Goal: Ask a question: Seek information or help from site administrators or community

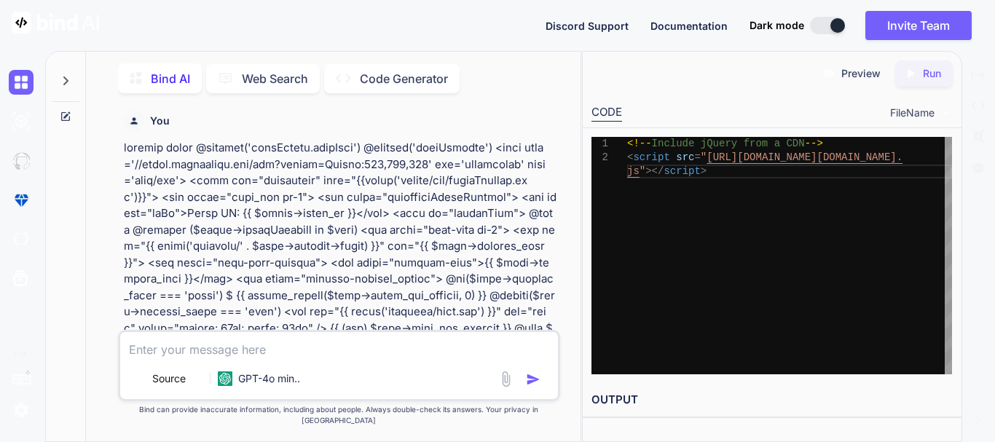
scroll to position [20808, 0]
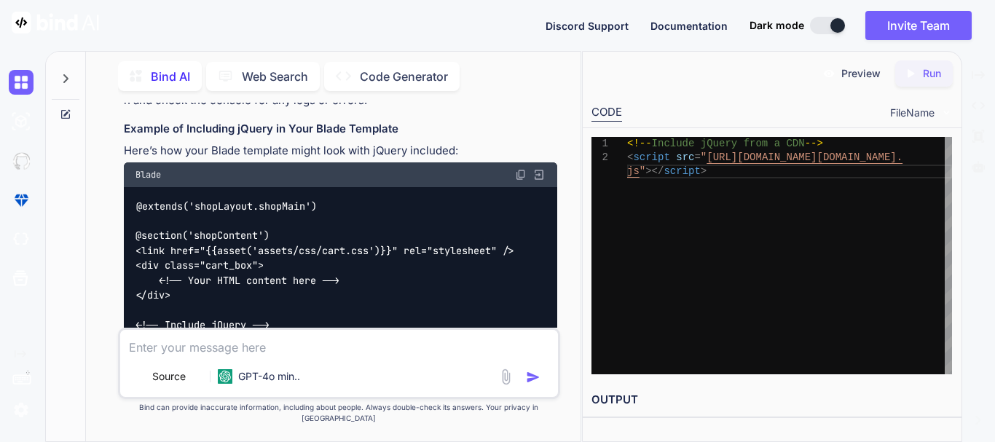
drag, startPoint x: 201, startPoint y: 341, endPoint x: 173, endPoint y: 359, distance: 33.7
click at [200, 341] on textarea at bounding box center [339, 343] width 438 height 26
click at [161, 356] on textarea at bounding box center [339, 343] width 438 height 26
paste textarea "Method App\Http\Controllers\OrderController::calculateReorderTotals does not ex…"
type textarea "error Method App\Http\Controllers\OrderController::calculateReorderTotals does …"
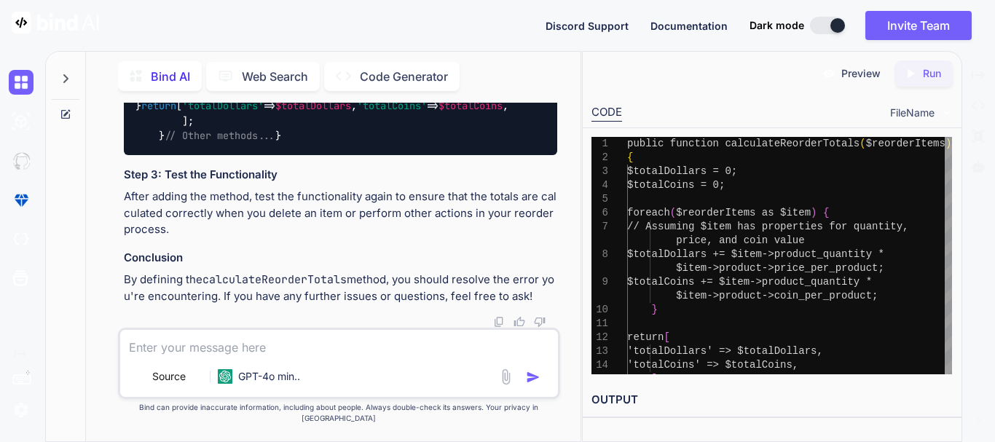
scroll to position [22329, 0]
click at [149, 355] on textarea at bounding box center [339, 343] width 438 height 26
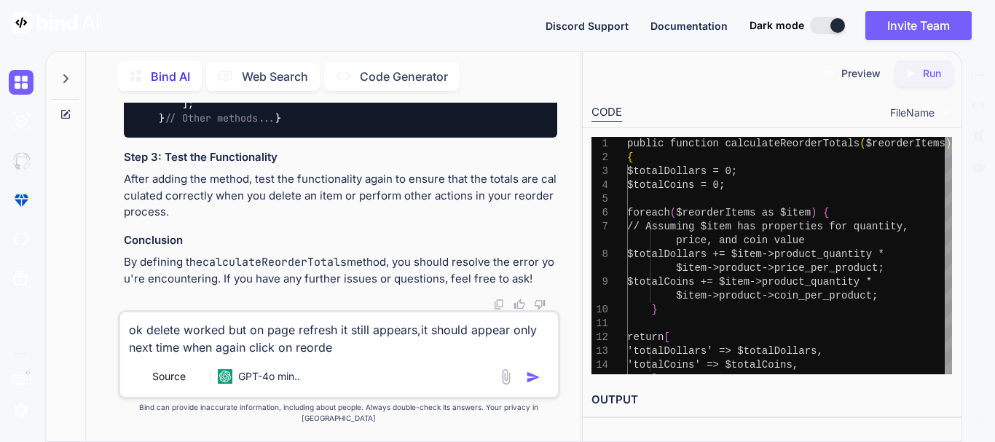
type textarea "ok delete worked but on page refresh it still appears,it should appear only nex…"
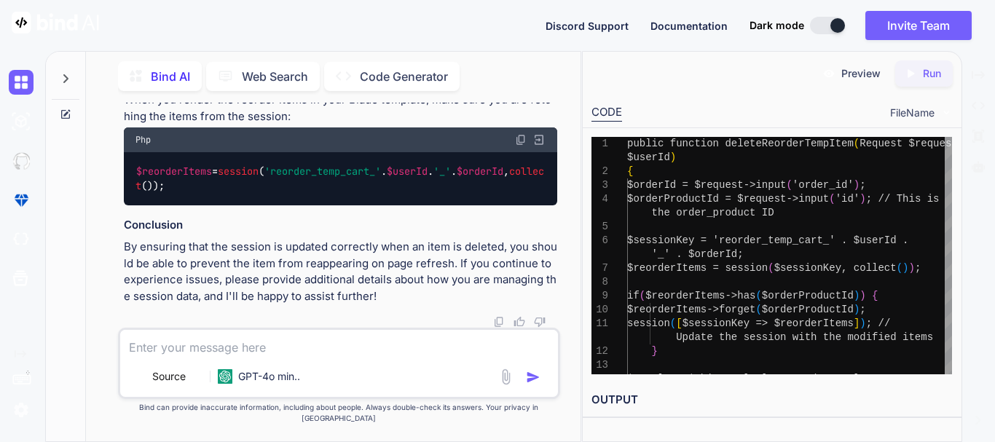
scroll to position [23679, 0]
click at [249, 356] on textarea at bounding box center [339, 343] width 438 height 26
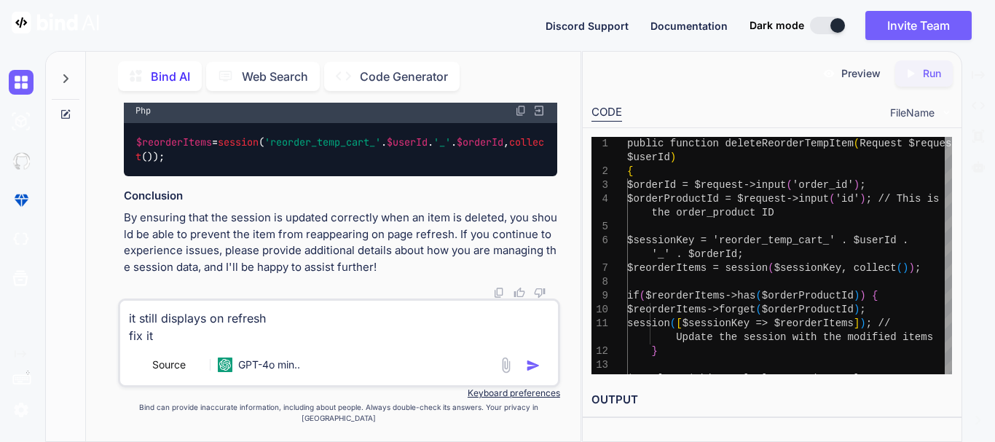
type textarea "it still displays on refresh fix it"
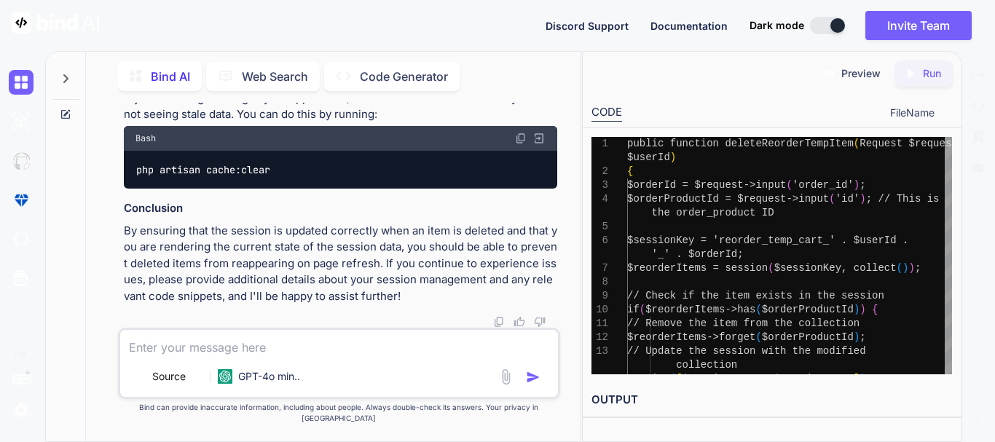
scroll to position [24799, 0]
click at [151, 356] on textarea at bounding box center [339, 343] width 438 height 26
type textarea "u"
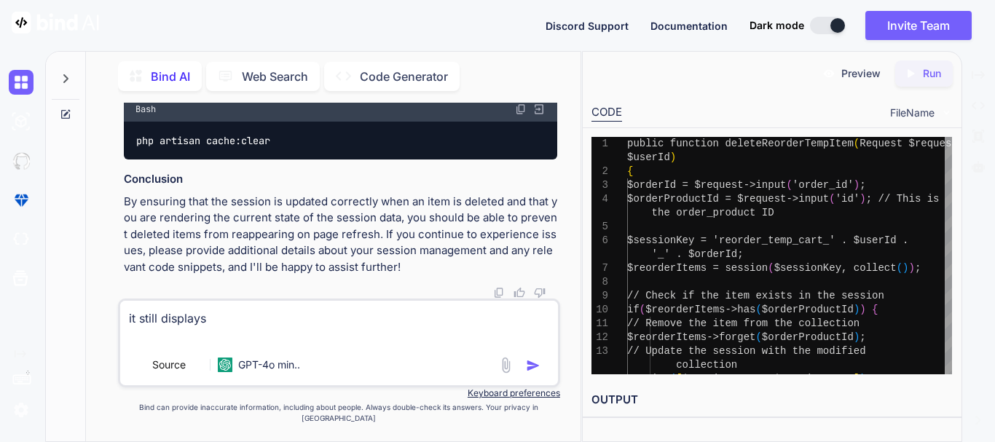
paste textarea "public function calculateReorderTotals($reorderItems) { $totalDollars = 0; $tot…"
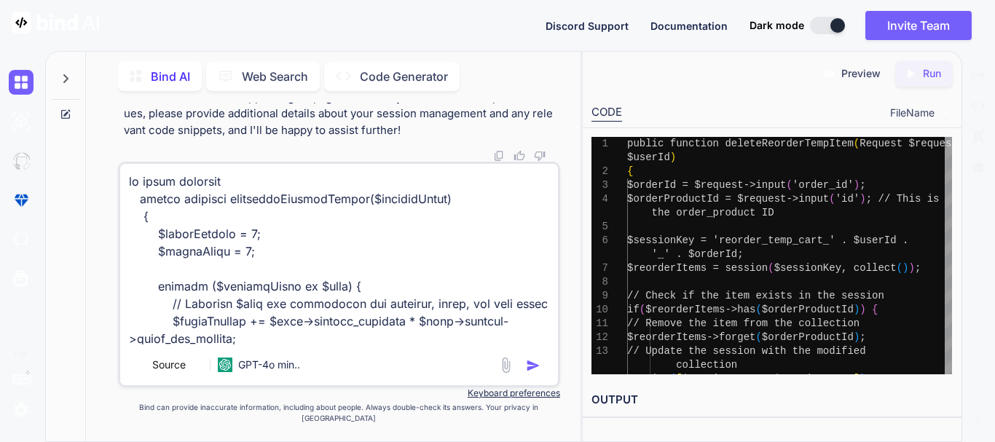
scroll to position [596, 0]
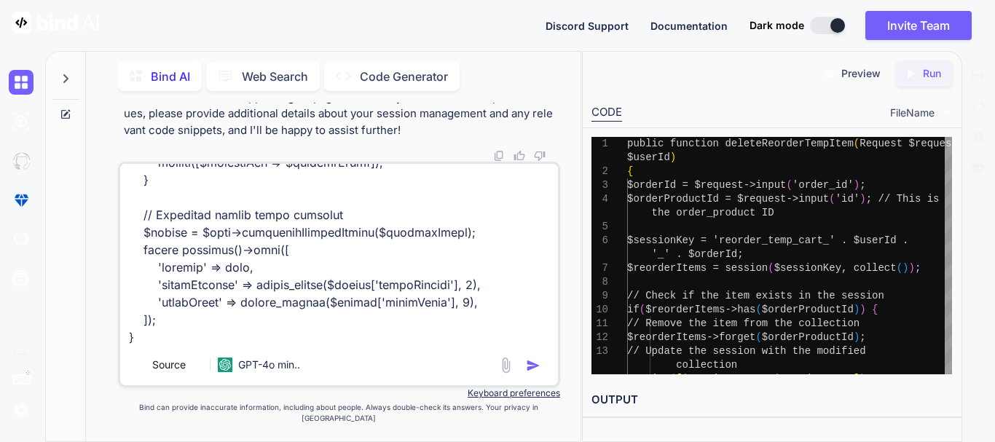
click at [132, 344] on textarea at bounding box center [339, 254] width 438 height 181
paste textarea "public function reorderPage($userId, $orderId) { $reorderItems = Order::with([ …"
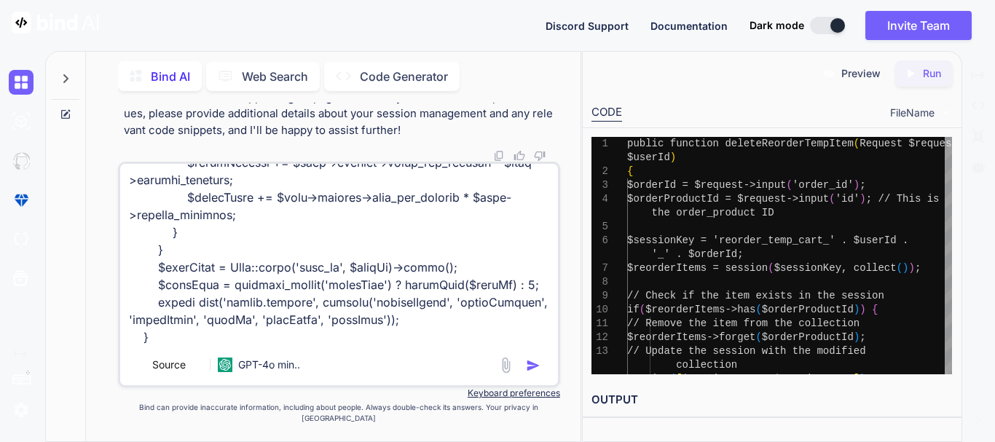
paste textarea "@extends('shopLayout.shopMain') @section('shopContent') <link href="{{asset('as…"
type textarea "it still displays public function calculateReorderTotals($reorderItems) { $tota…"
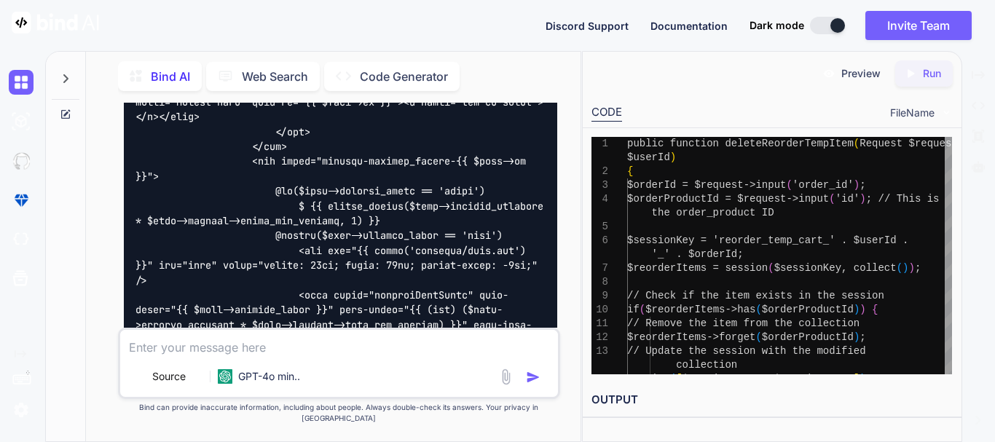
scroll to position [29618, 0]
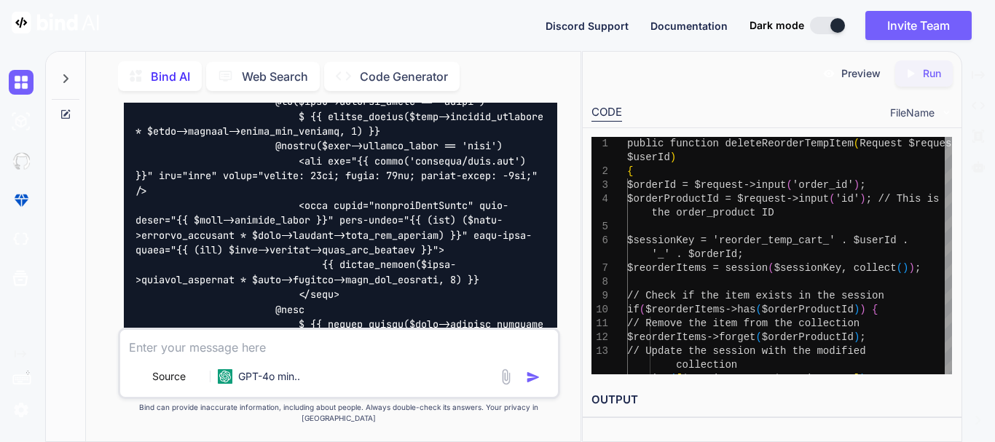
click at [831, 28] on div at bounding box center [837, 25] width 15 height 15
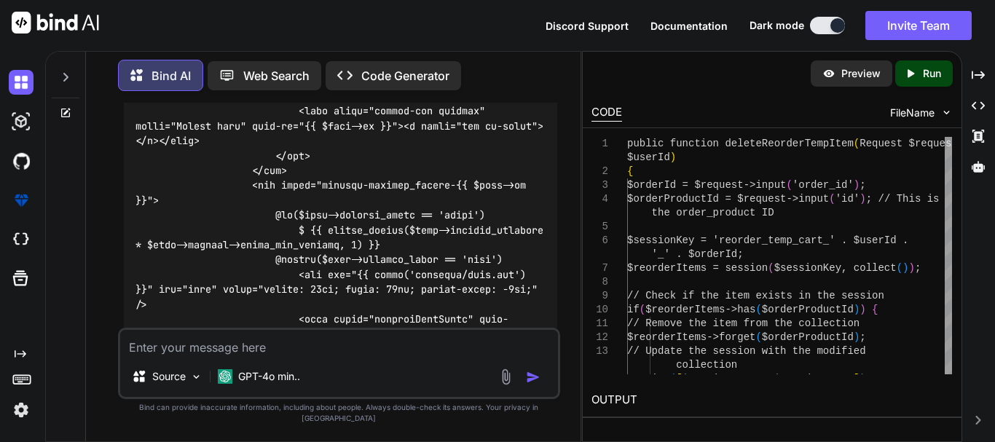
scroll to position [29472, 0]
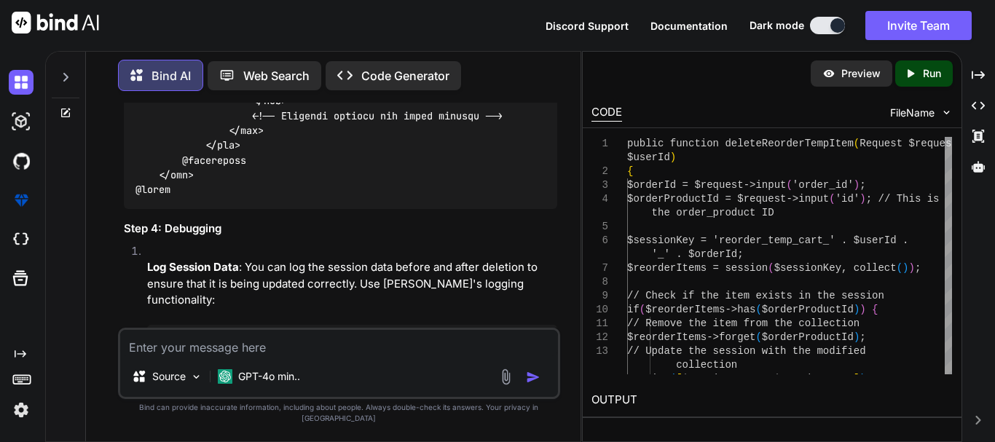
scroll to position [30055, 0]
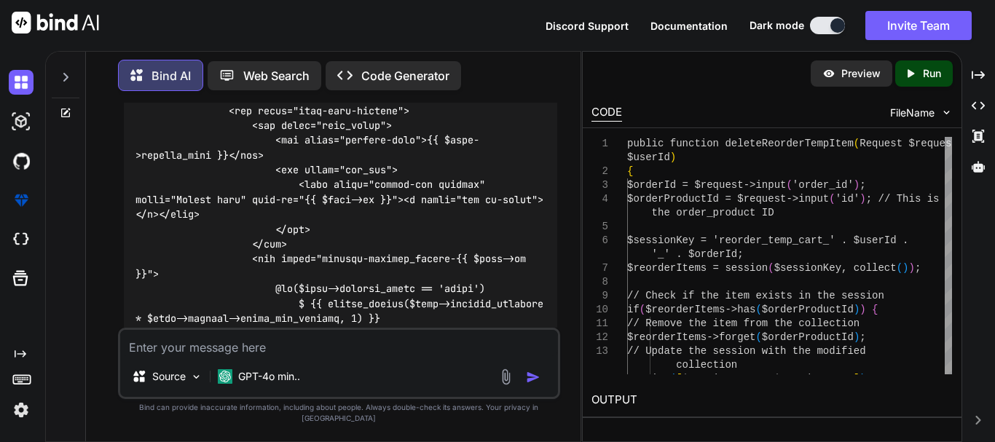
scroll to position [29399, 0]
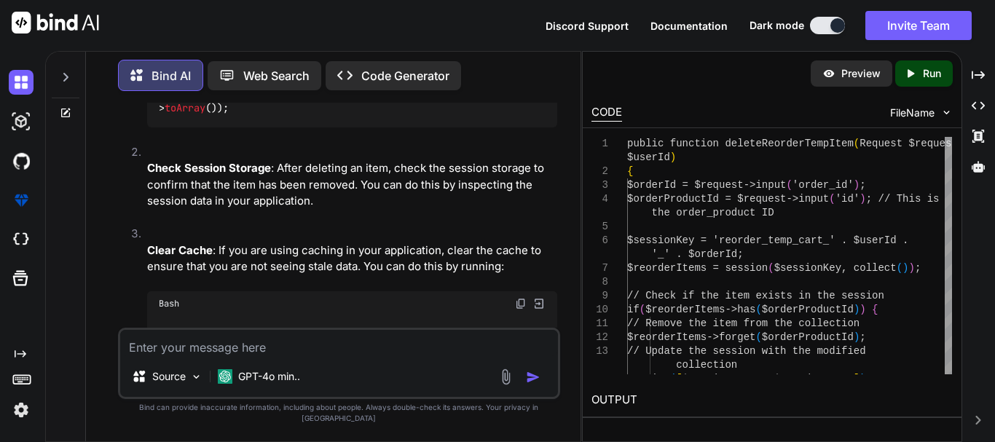
scroll to position [30419, 0]
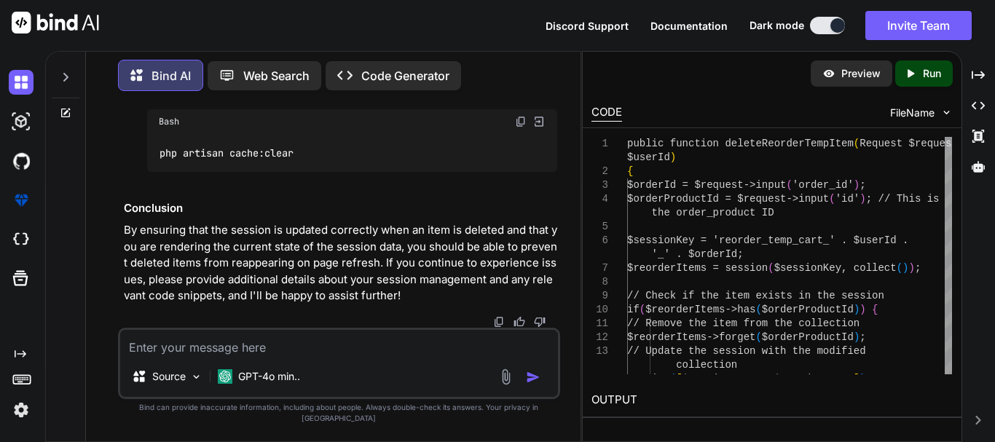
scroll to position [31351, 0]
click at [156, 369] on div "Source GPT-4o min.." at bounding box center [339, 363] width 442 height 71
click at [157, 356] on textarea at bounding box center [339, 343] width 438 height 26
type textarea "provide full updated bl;ade"
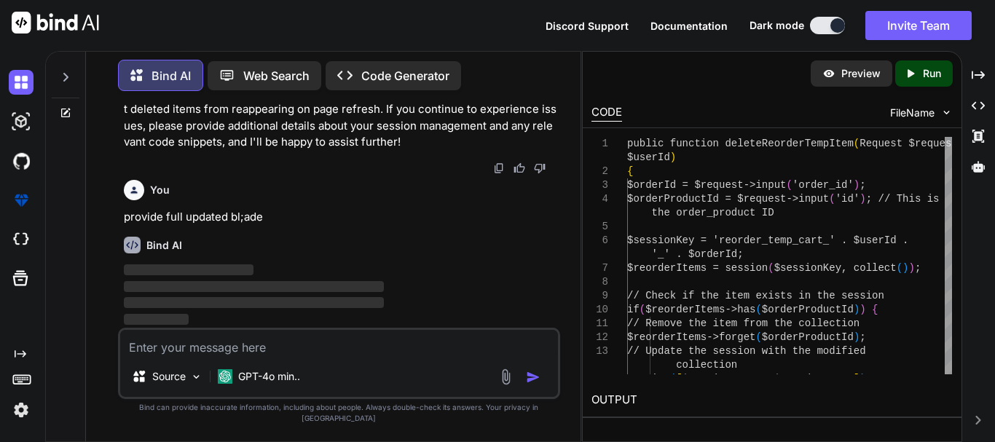
scroll to position [32015, 0]
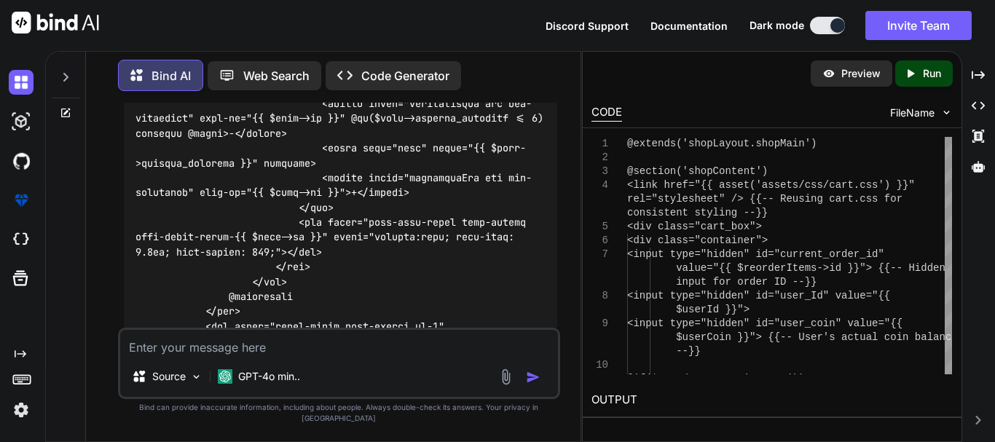
click at [185, 356] on textarea at bounding box center [339, 343] width 438 height 26
paste textarea "ok listen this is myorderProduct blade @extends('shopLayout.shopMain') @section…"
type textarea "ok listen this is myorderProduct blade @extends('shopLayout.shopMain') @section…"
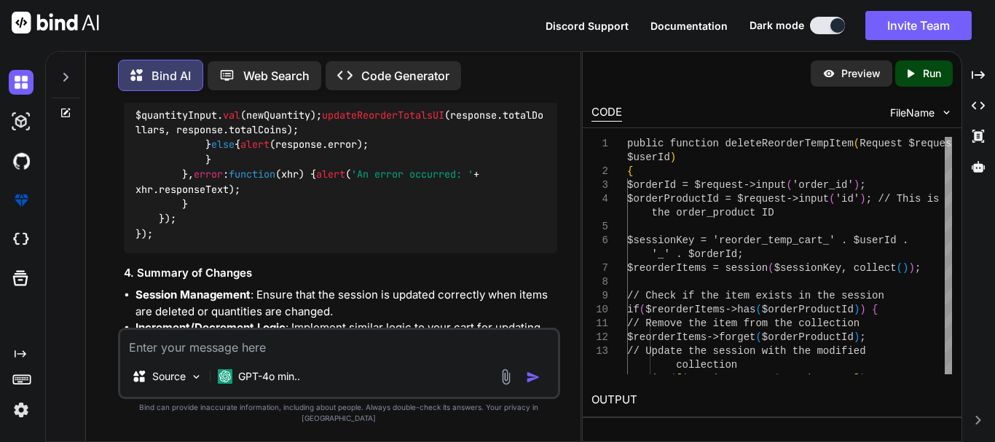
scroll to position [47374, 0]
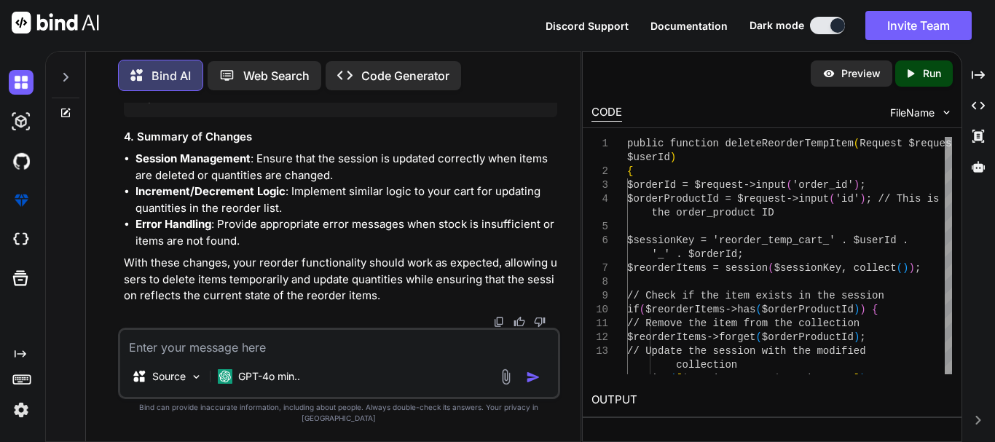
scroll to position [47956, 0]
